Goal: Navigation & Orientation: Find specific page/section

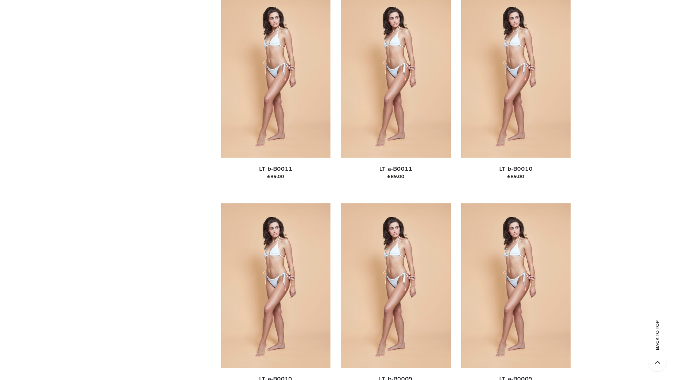
scroll to position [3157, 0]
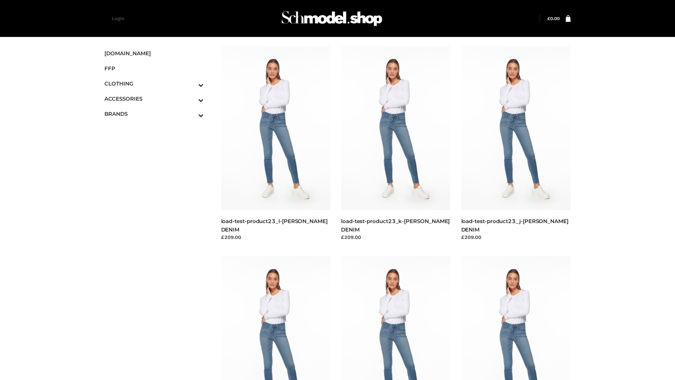
scroll to position [617, 0]
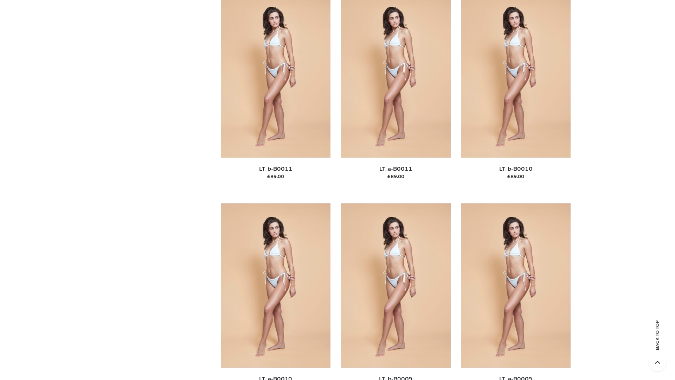
scroll to position [3157, 0]
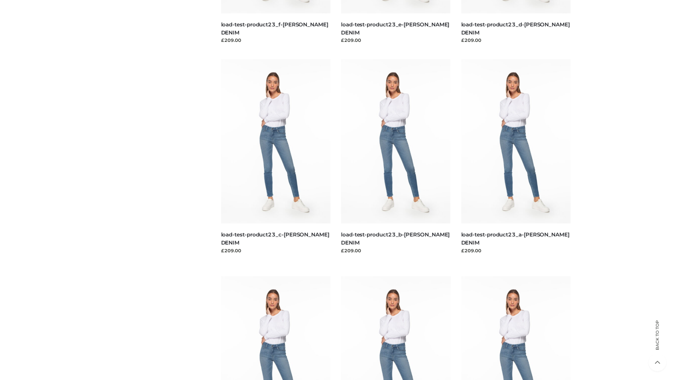
scroll to position [617, 0]
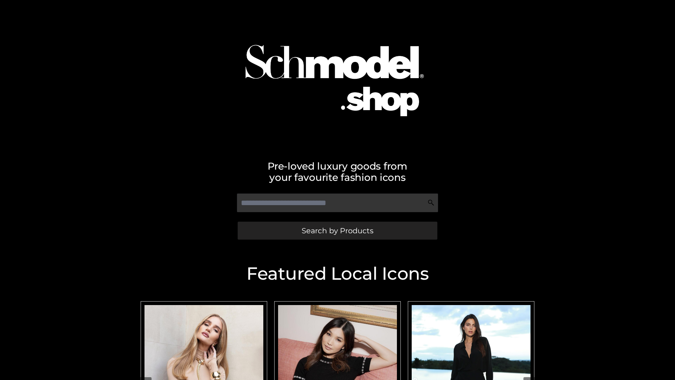
click at [337, 230] on span "Search by Products" at bounding box center [338, 230] width 72 height 7
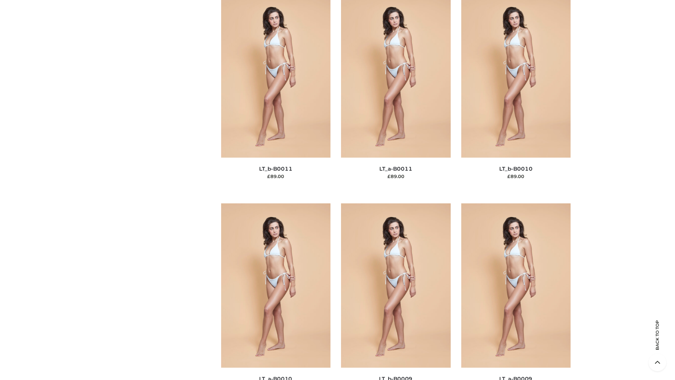
scroll to position [3157, 0]
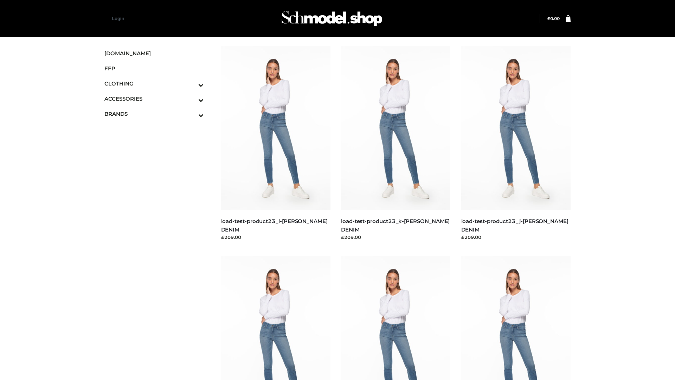
scroll to position [617, 0]
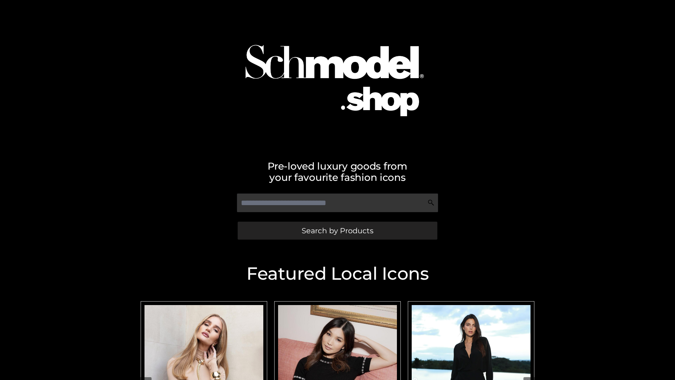
click at [337, 230] on span "Search by Products" at bounding box center [338, 230] width 72 height 7
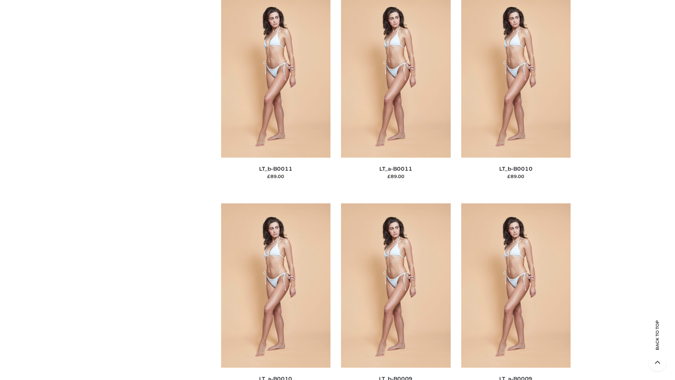
scroll to position [3157, 0]
